Goal: Contribute content

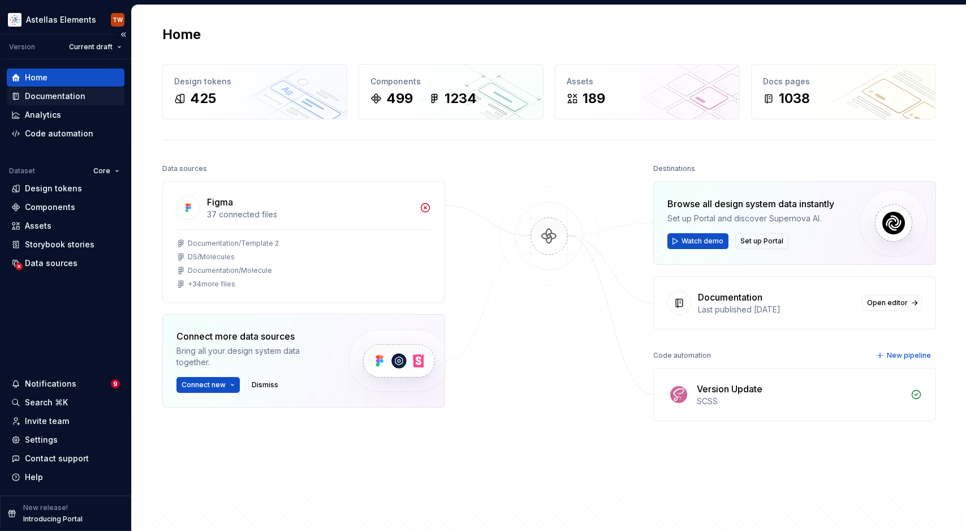
click at [62, 101] on div "Documentation" at bounding box center [55, 95] width 61 height 11
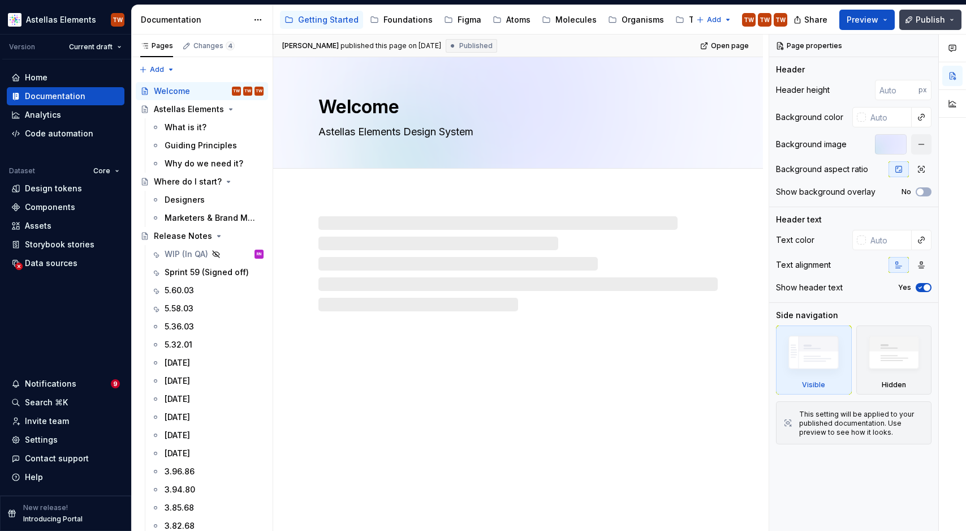
click at [925, 18] on span "Publish" at bounding box center [930, 19] width 29 height 11
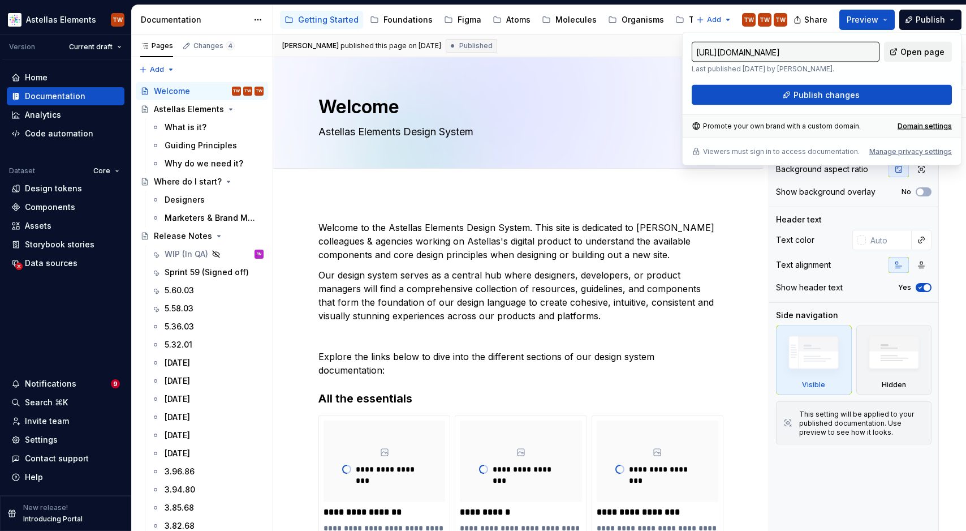
click at [932, 50] on span "Open page" at bounding box center [922, 51] width 44 height 11
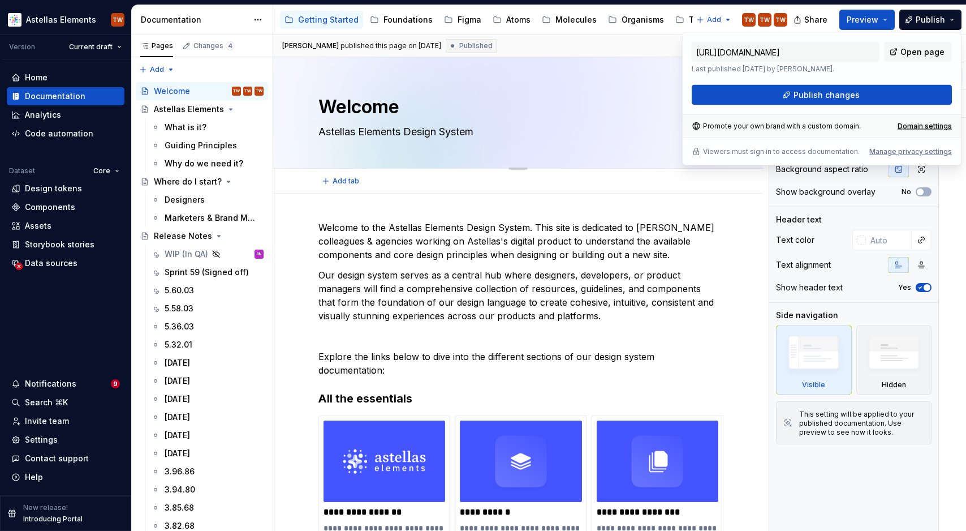
click at [588, 106] on textarea "Welcome" at bounding box center [515, 106] width 399 height 27
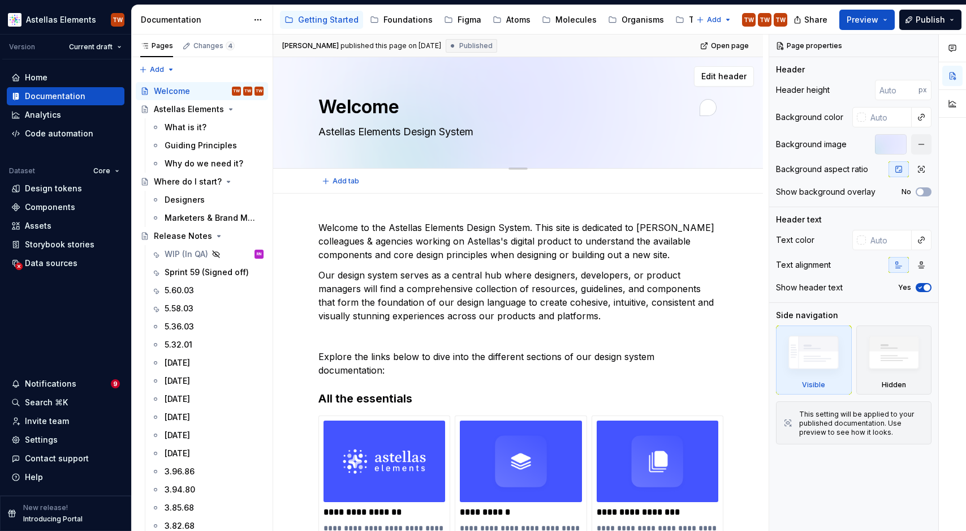
scroll to position [1, 0]
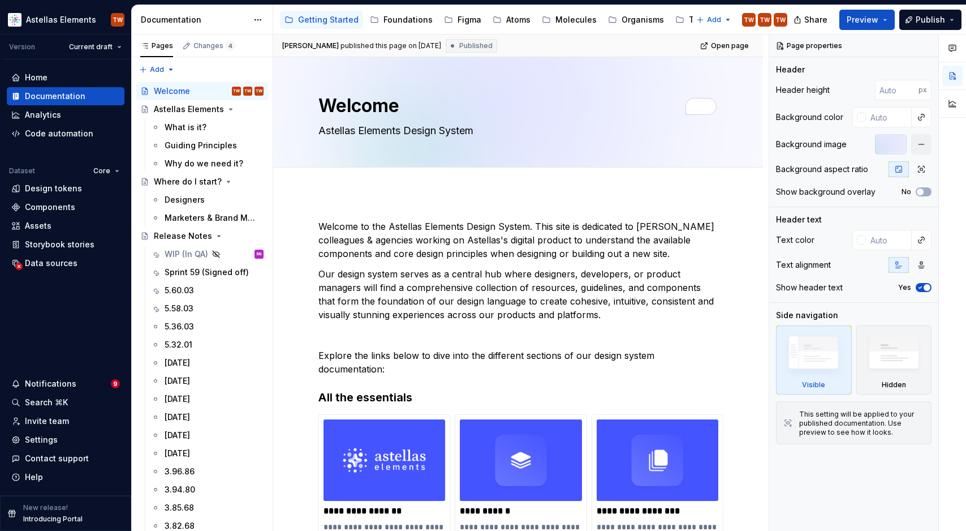
click at [668, 44] on div "[PERSON_NAME] published this page on [DATE] Published Open page" at bounding box center [518, 46] width 490 height 23
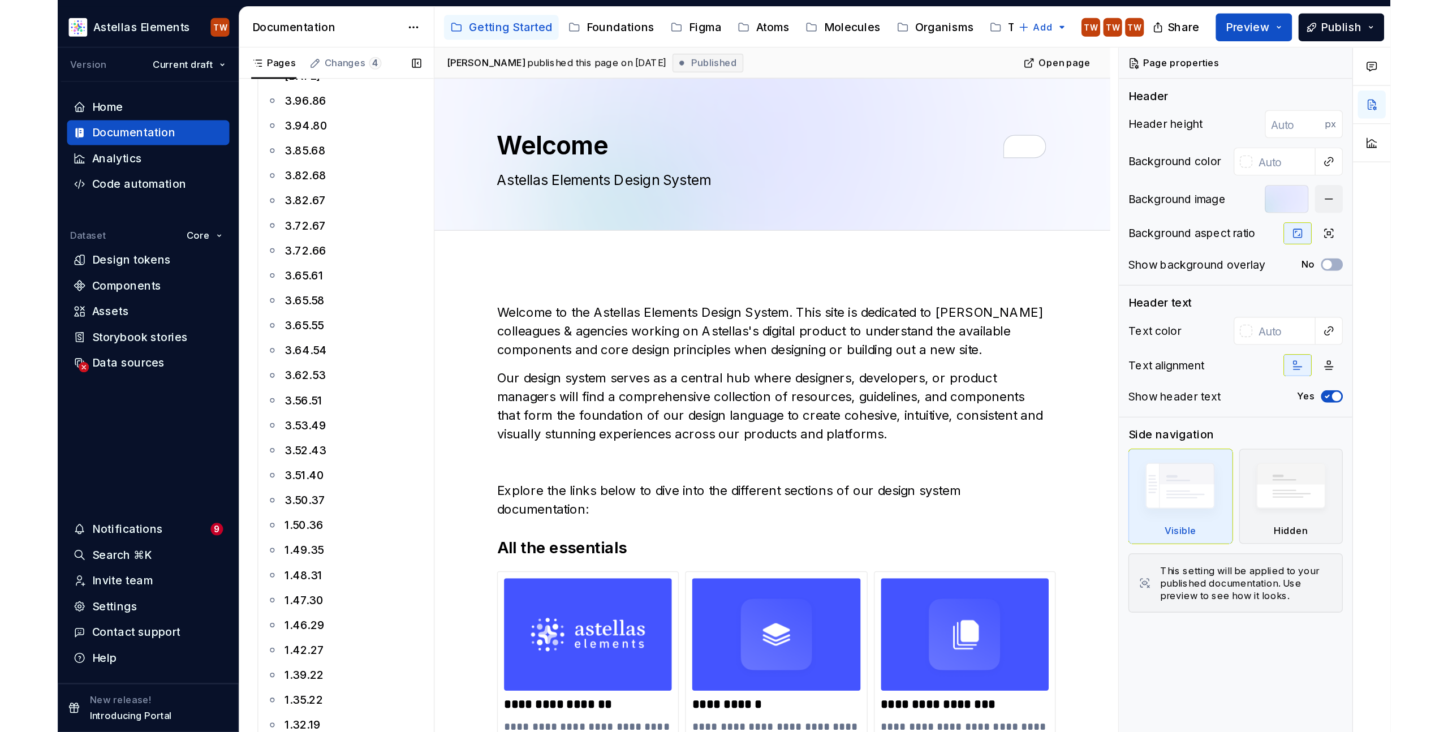
scroll to position [0, 0]
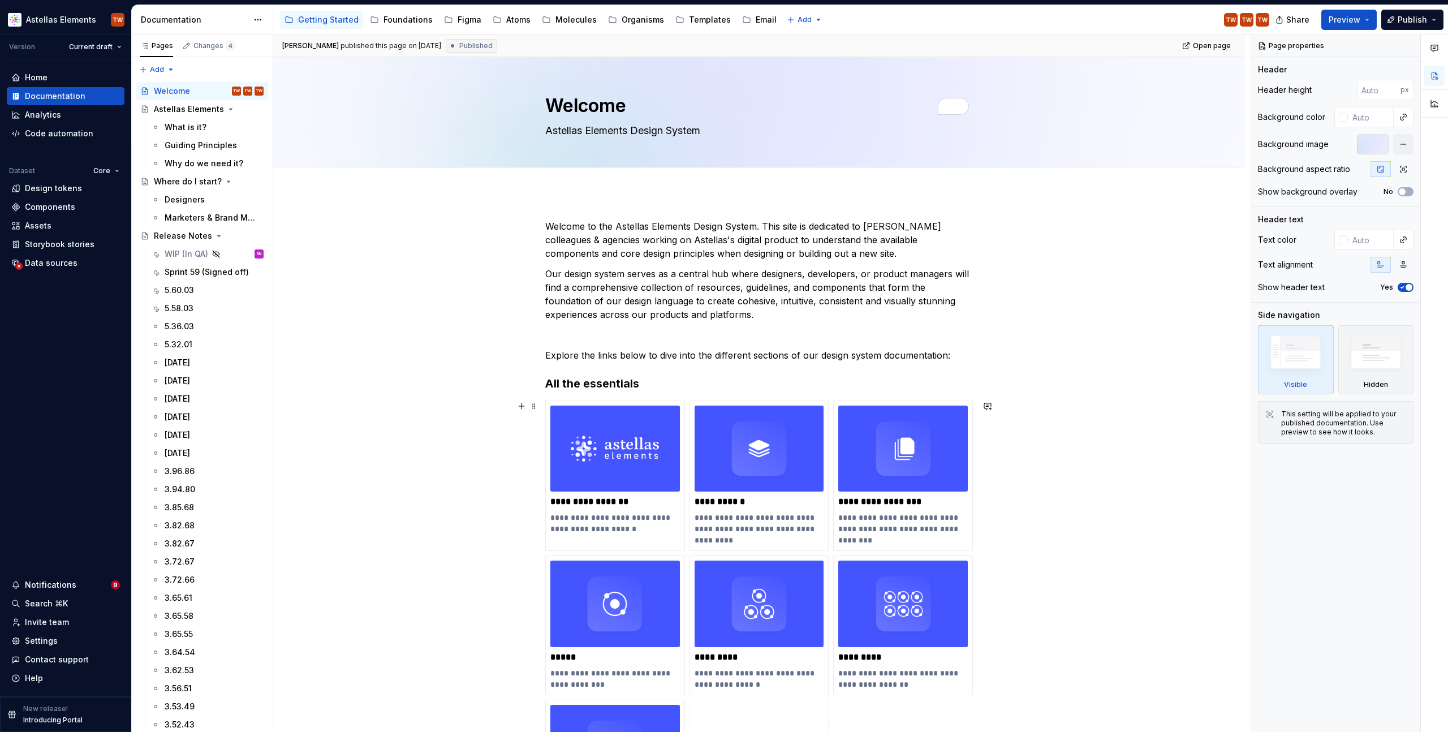
click at [966, 530] on div "**********" at bounding box center [759, 676] width 972 height 968
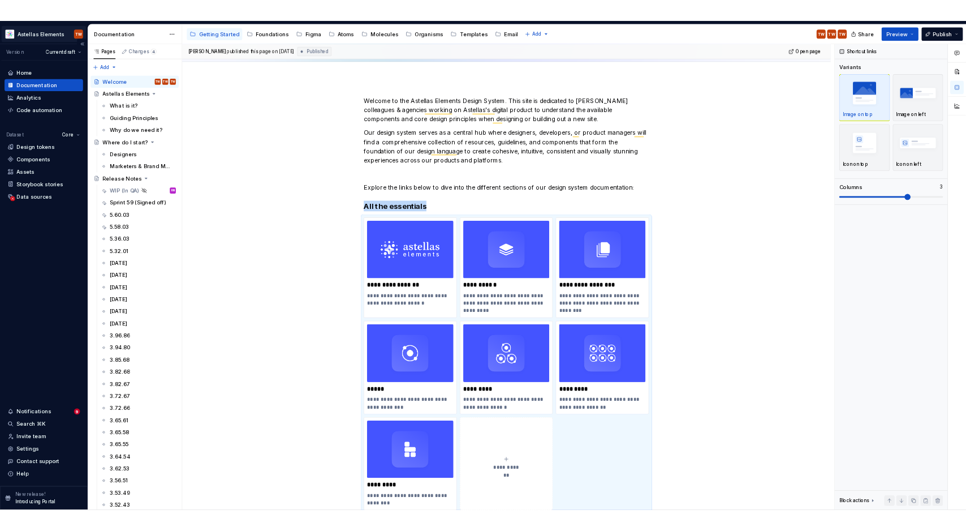
scroll to position [107, 0]
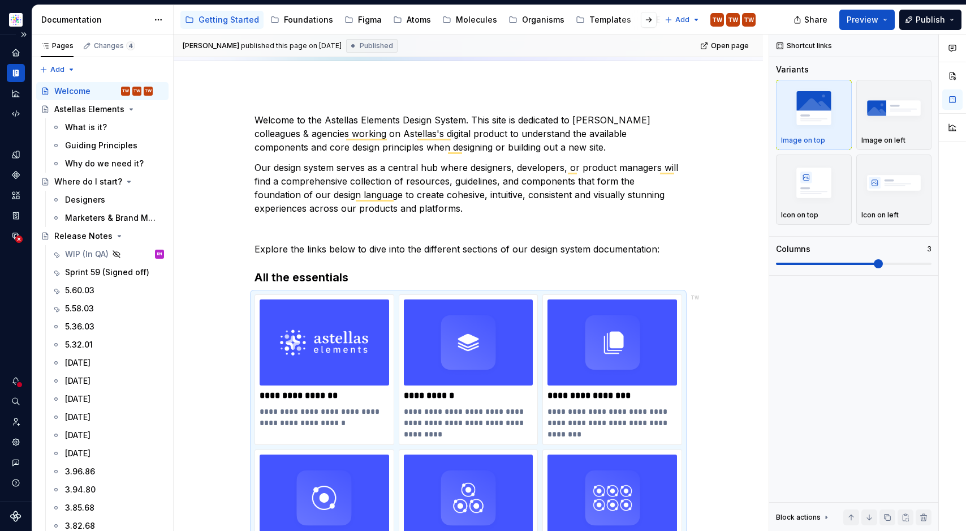
type textarea "*"
